Goal: Information Seeking & Learning: Find specific fact

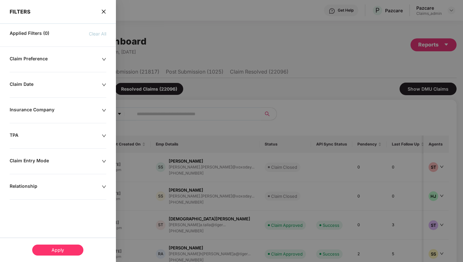
click at [219, 150] on div at bounding box center [231, 131] width 463 height 262
click at [102, 12] on icon "close" at bounding box center [103, 11] width 5 height 5
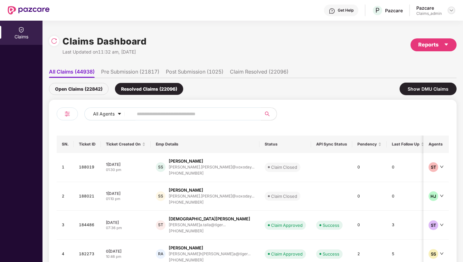
click at [453, 11] on img at bounding box center [451, 10] width 5 height 5
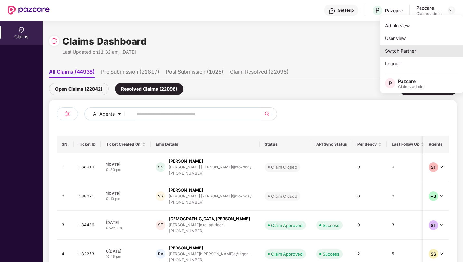
click at [402, 51] on div "Switch Partner" at bounding box center [422, 50] width 84 height 13
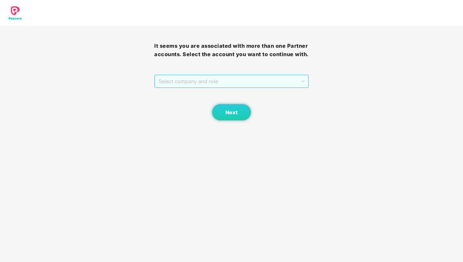
click at [218, 86] on span "Select company and role" at bounding box center [232, 81] width 146 height 12
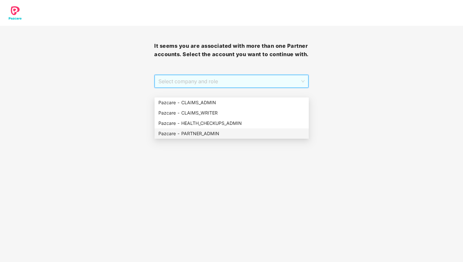
click at [209, 138] on div "Pazcare - PARTNER_ADMIN" at bounding box center [232, 133] width 154 height 10
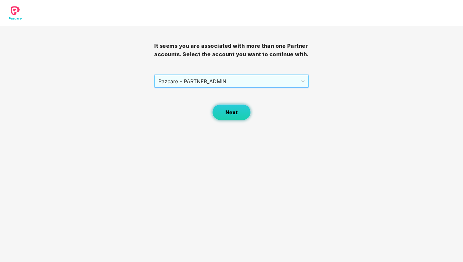
click at [232, 120] on button "Next" at bounding box center [231, 112] width 39 height 16
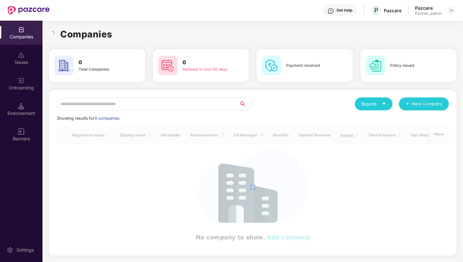
click at [143, 103] on input "text" at bounding box center [148, 103] width 183 height 13
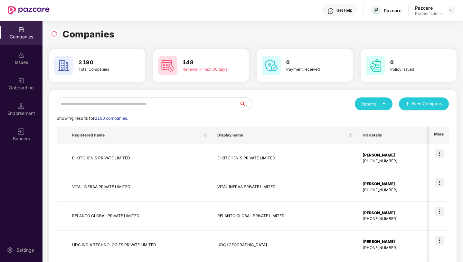
paste input "**********"
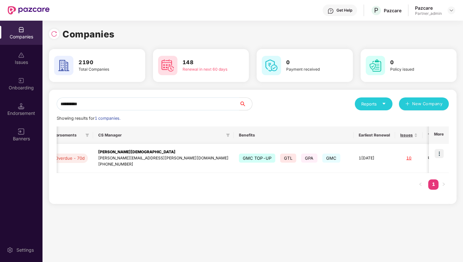
scroll to position [0, 184]
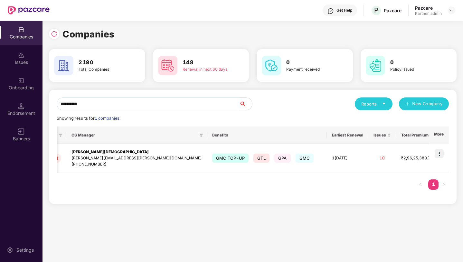
type input "**********"
click at [441, 155] on img at bounding box center [439, 153] width 9 height 9
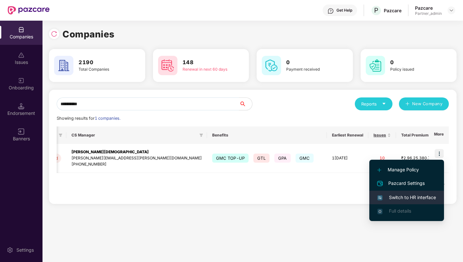
click at [410, 193] on li "Switch to HR interface" at bounding box center [407, 197] width 75 height 14
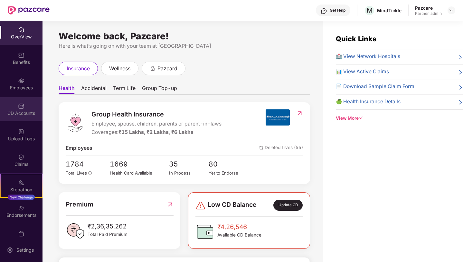
click at [16, 109] on div "CD Accounts" at bounding box center [21, 109] width 43 height 24
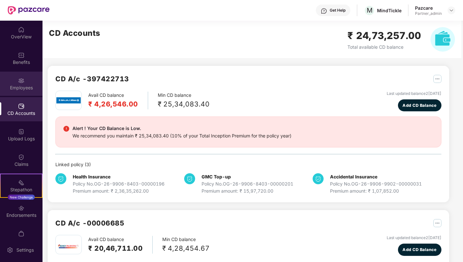
click at [21, 89] on div "Employees" at bounding box center [21, 87] width 43 height 6
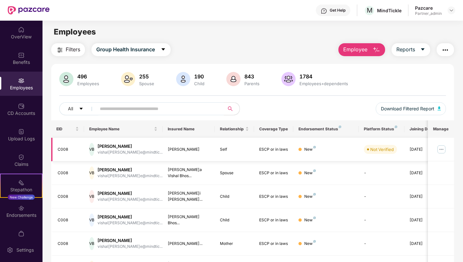
click at [441, 148] on img at bounding box center [442, 149] width 10 height 10
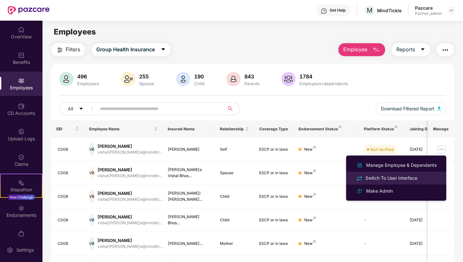
click at [411, 177] on div "Switch To User Interface" at bounding box center [391, 177] width 54 height 7
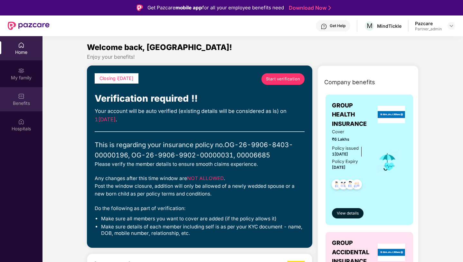
click at [17, 102] on div "Benefits" at bounding box center [21, 103] width 43 height 6
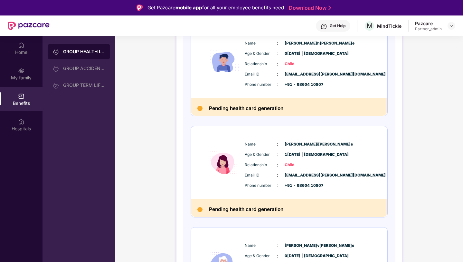
scroll to position [465, 0]
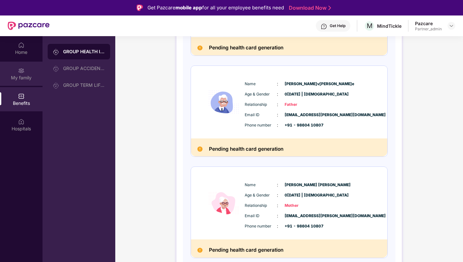
click at [12, 71] on div "My family" at bounding box center [21, 74] width 43 height 24
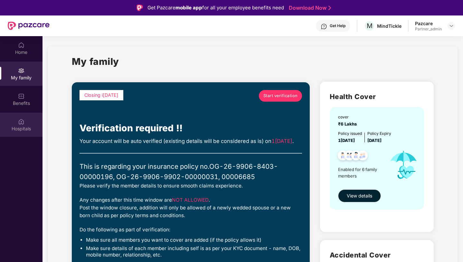
click at [33, 133] on div "Hospitals" at bounding box center [21, 124] width 43 height 24
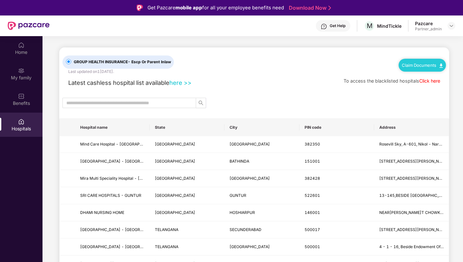
click at [424, 81] on link "Click here" at bounding box center [430, 80] width 21 height 5
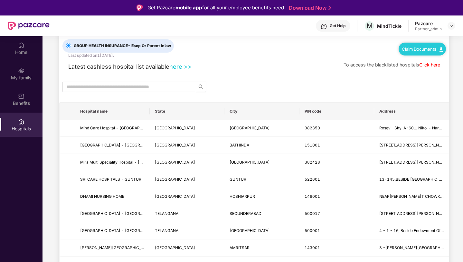
scroll to position [22, 0]
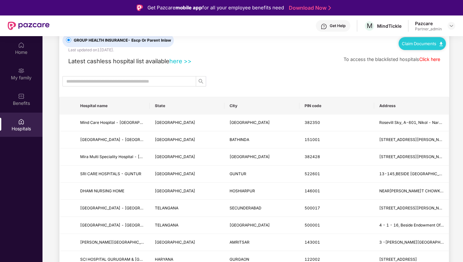
click at [137, 84] on input "text" at bounding box center [126, 81] width 121 height 7
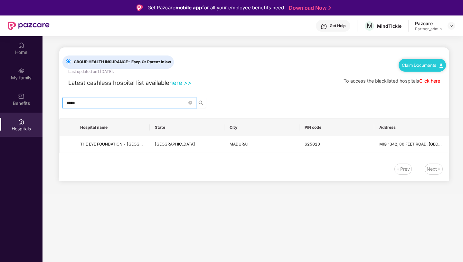
scroll to position [0, 0]
type input "*"
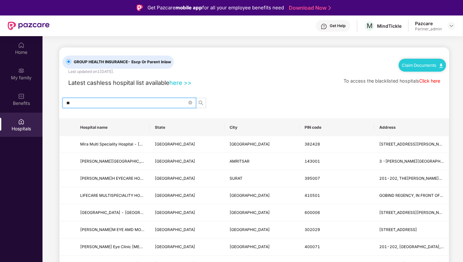
type input "*"
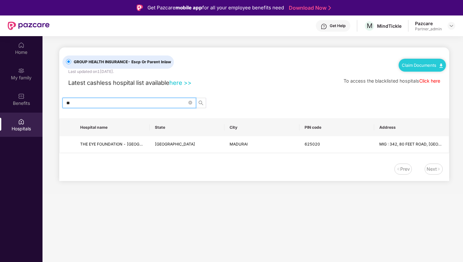
type input "*"
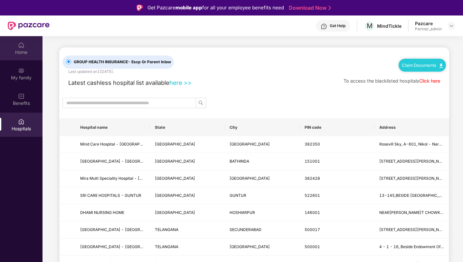
click at [28, 51] on div "Home" at bounding box center [21, 52] width 43 height 6
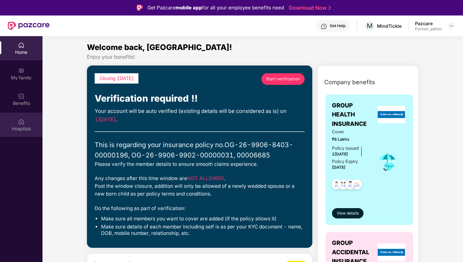
click at [34, 131] on div "Hospitals" at bounding box center [21, 128] width 43 height 6
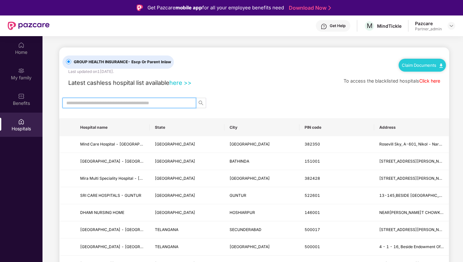
click at [120, 104] on input "text" at bounding box center [126, 102] width 121 height 7
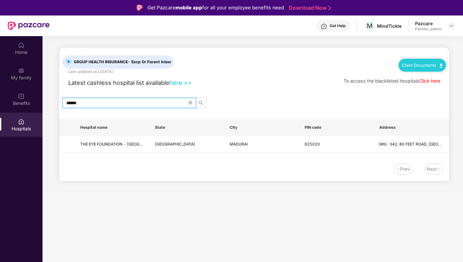
type input "******"
click at [431, 82] on link "Click here" at bounding box center [430, 80] width 21 height 5
